Goal: Check status: Check status

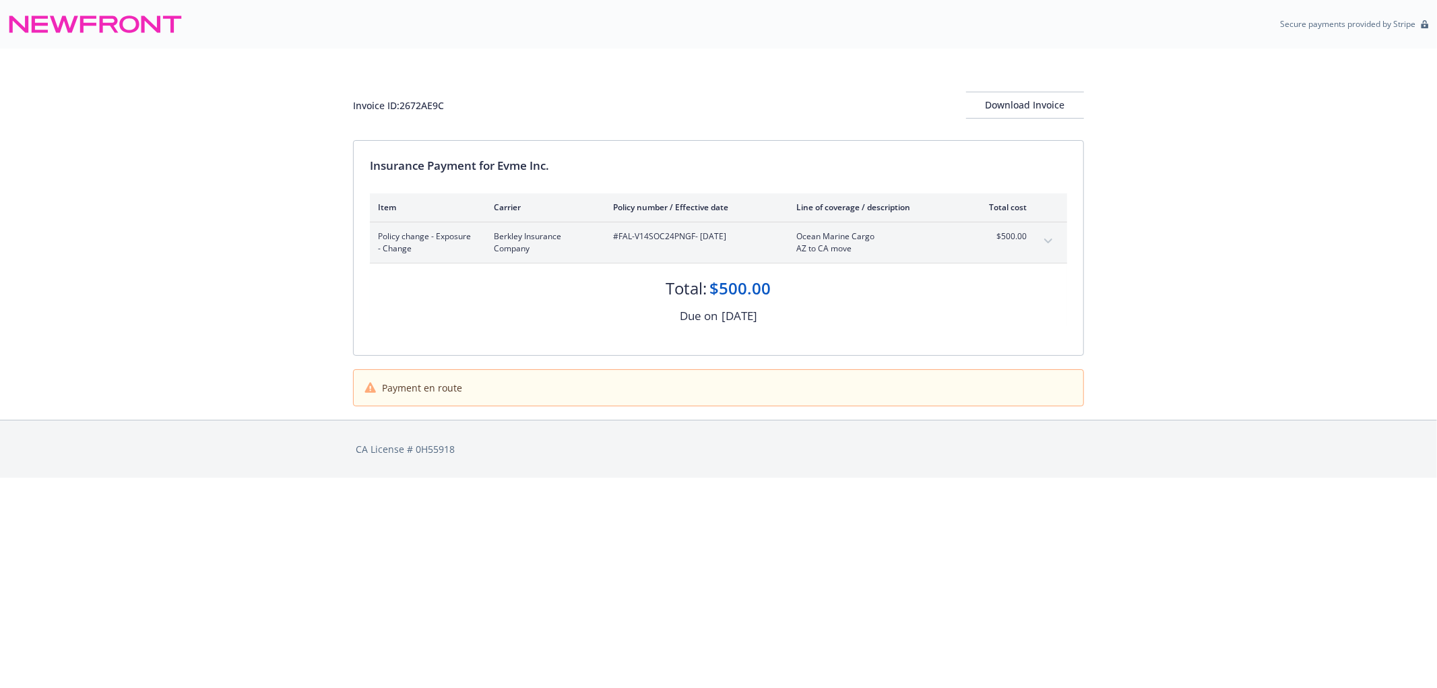
click at [1047, 240] on icon "expand content" at bounding box center [1048, 240] width 8 height 5
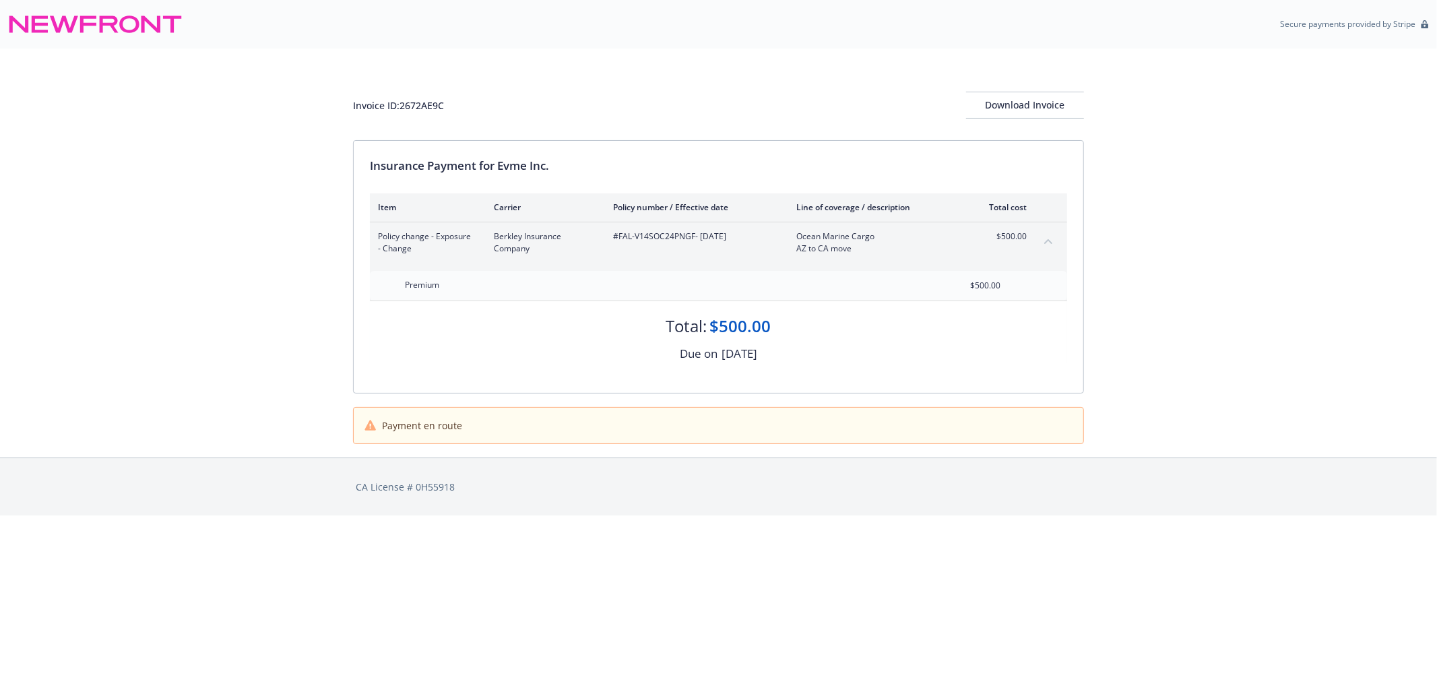
click at [1047, 240] on icon "collapse content" at bounding box center [1048, 241] width 8 height 5
